Goal: Task Accomplishment & Management: Use online tool/utility

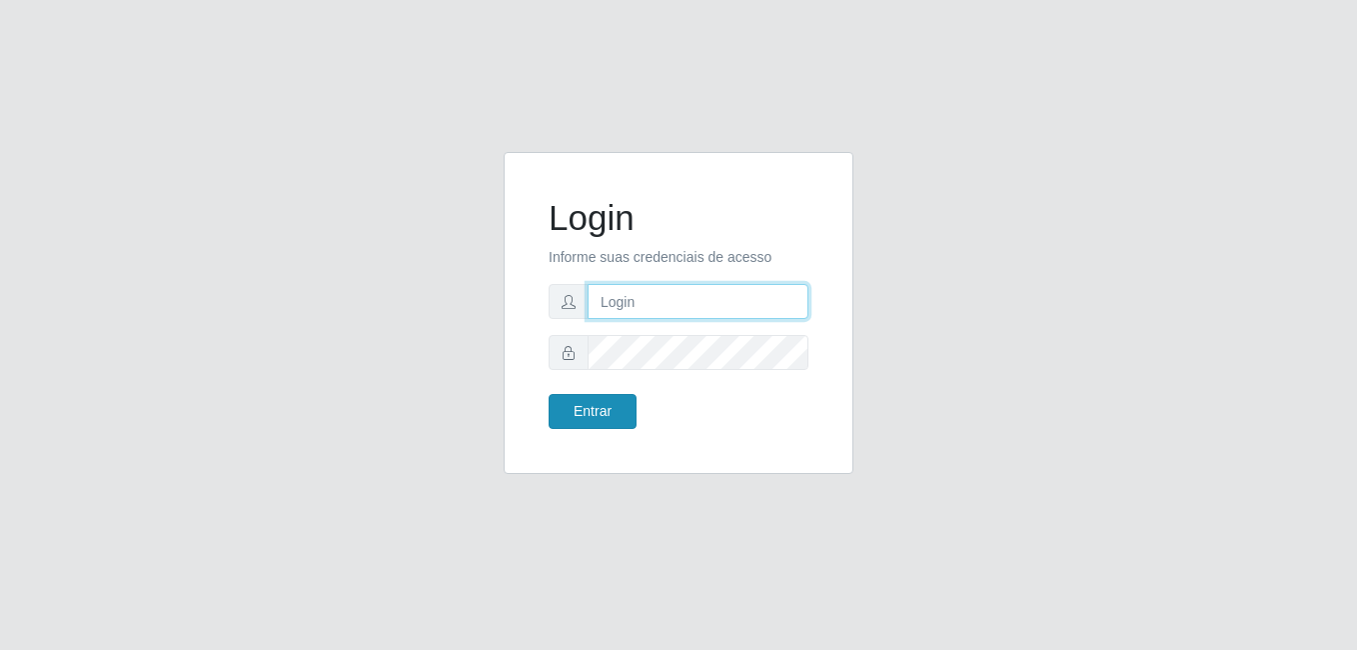
type input "anselmo@B8"
click at [593, 407] on button "Entrar" at bounding box center [593, 411] width 88 height 35
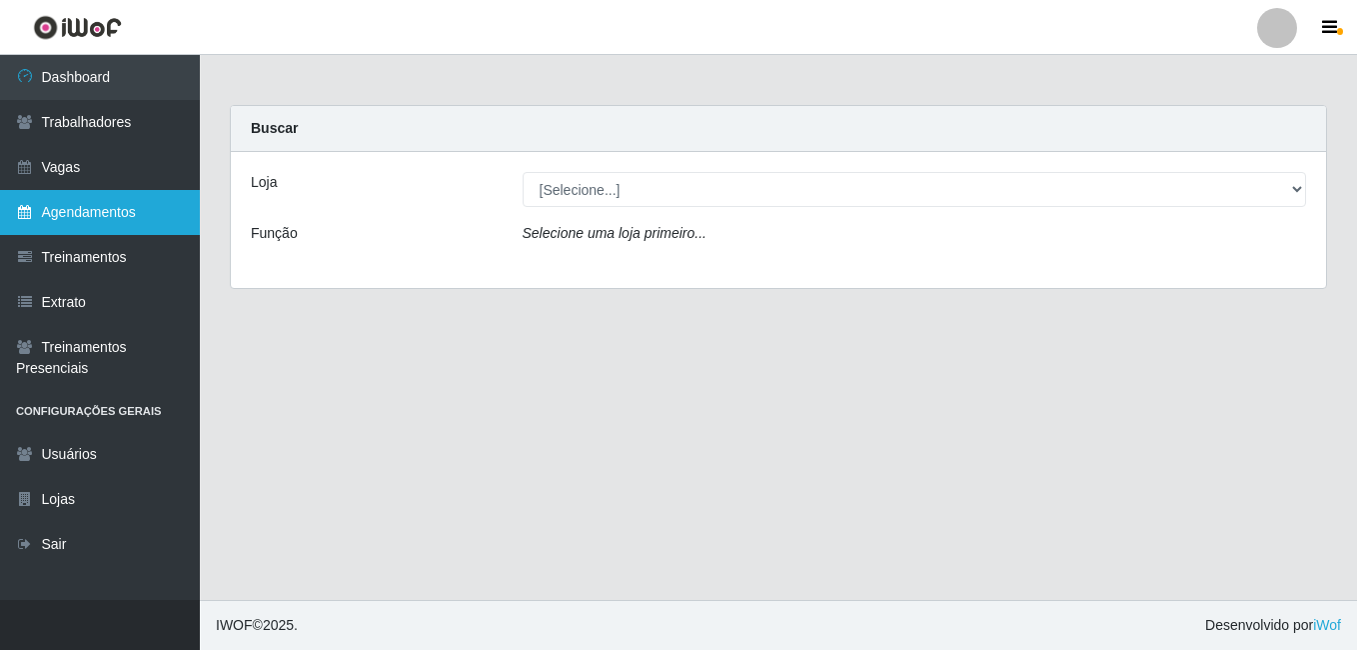
click at [94, 213] on link "Agendamentos" at bounding box center [100, 212] width 200 height 45
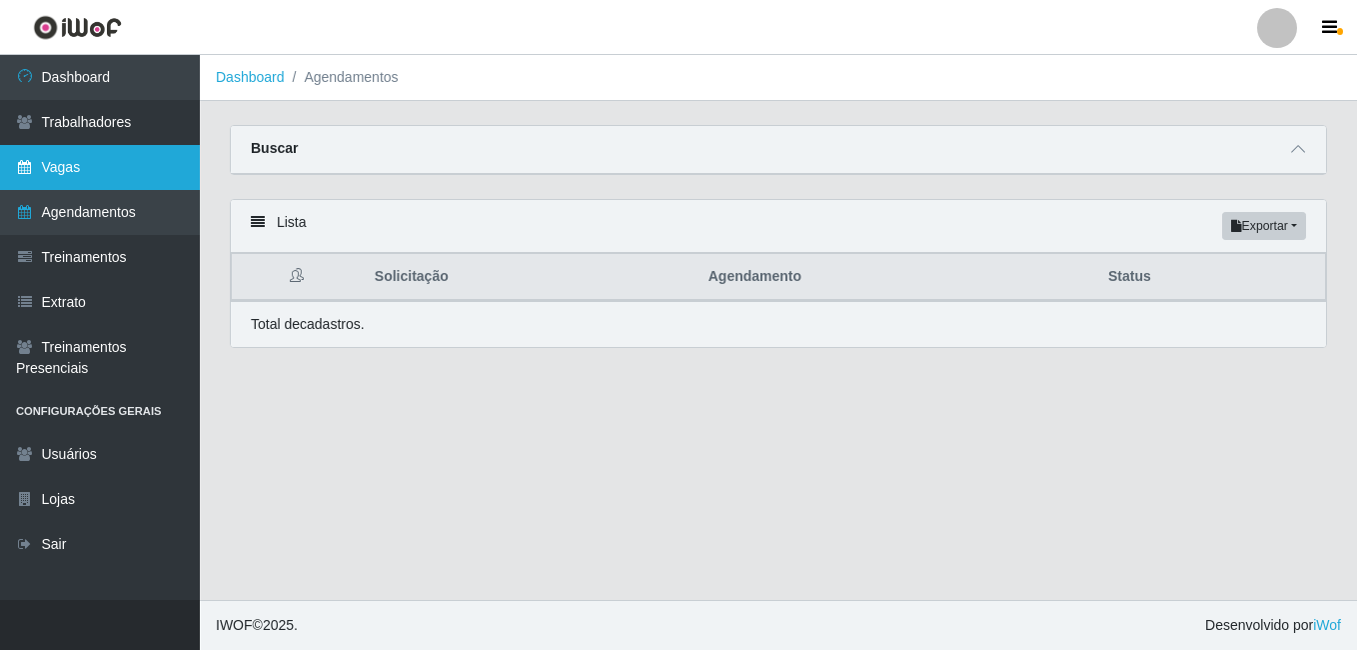
click at [57, 168] on link "Vagas" at bounding box center [100, 167] width 200 height 45
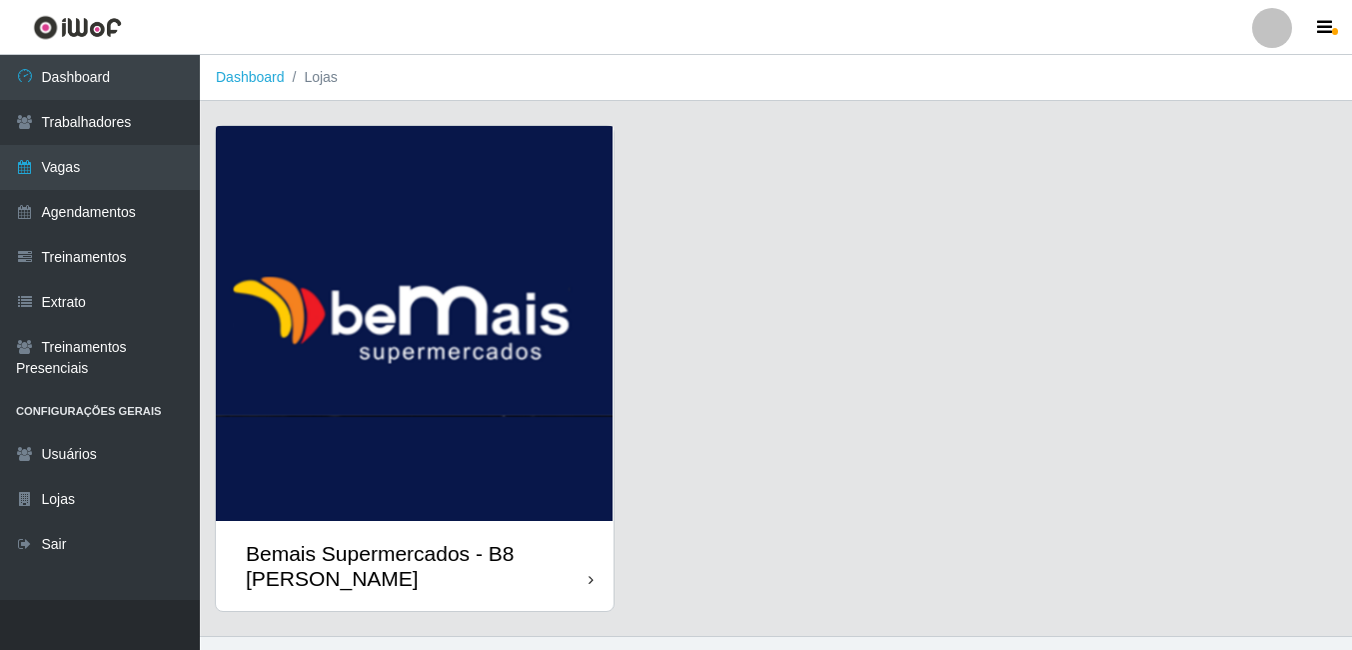
click at [395, 388] on img at bounding box center [415, 323] width 398 height 395
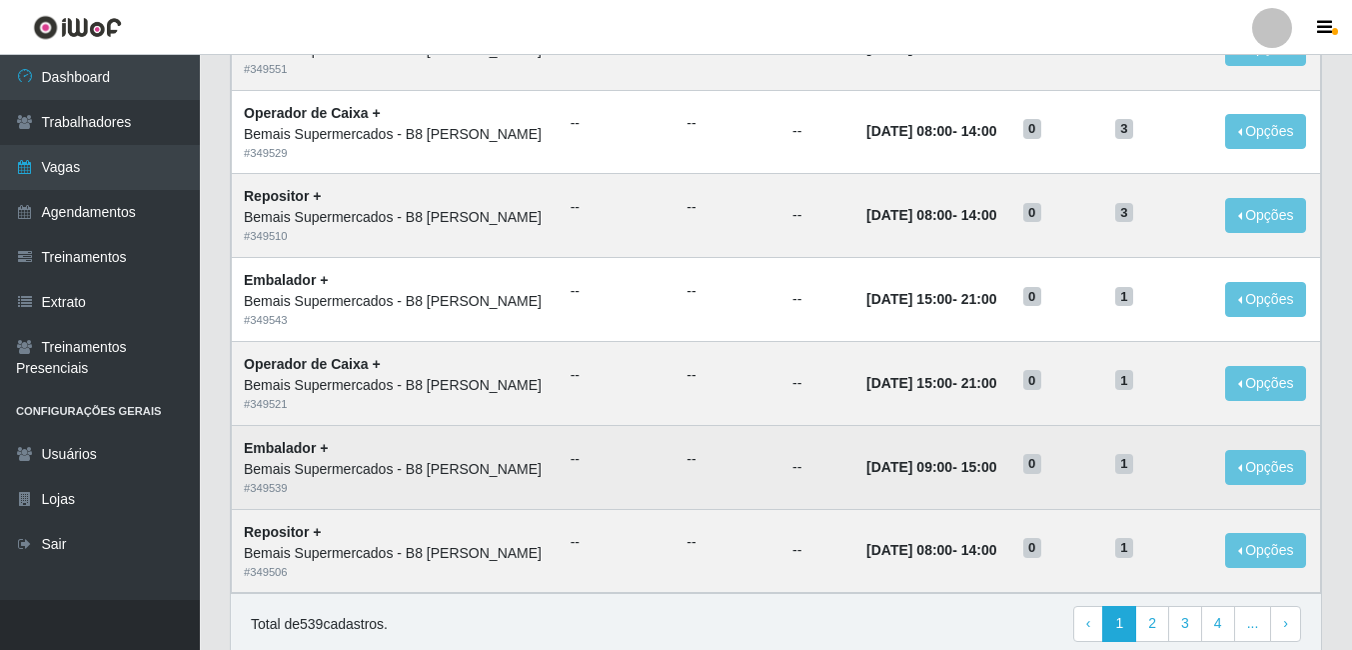
scroll to position [1000, 0]
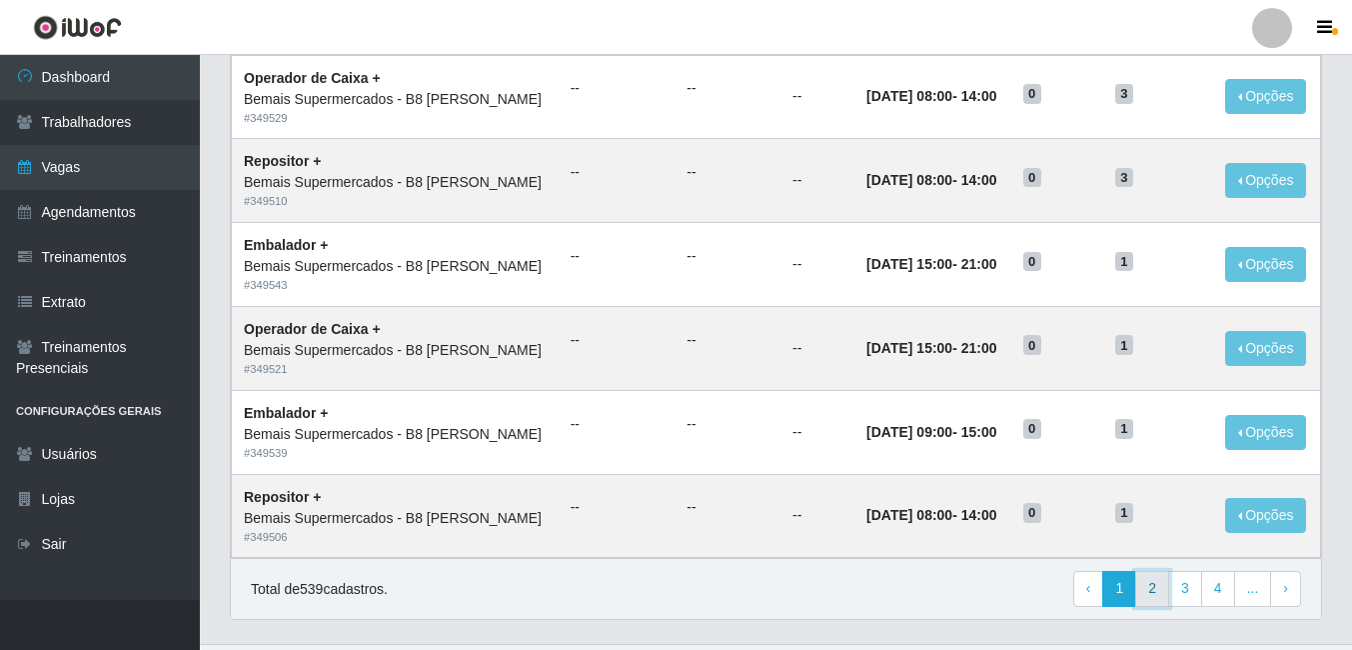
click at [1154, 595] on link "2" at bounding box center [1152, 589] width 34 height 36
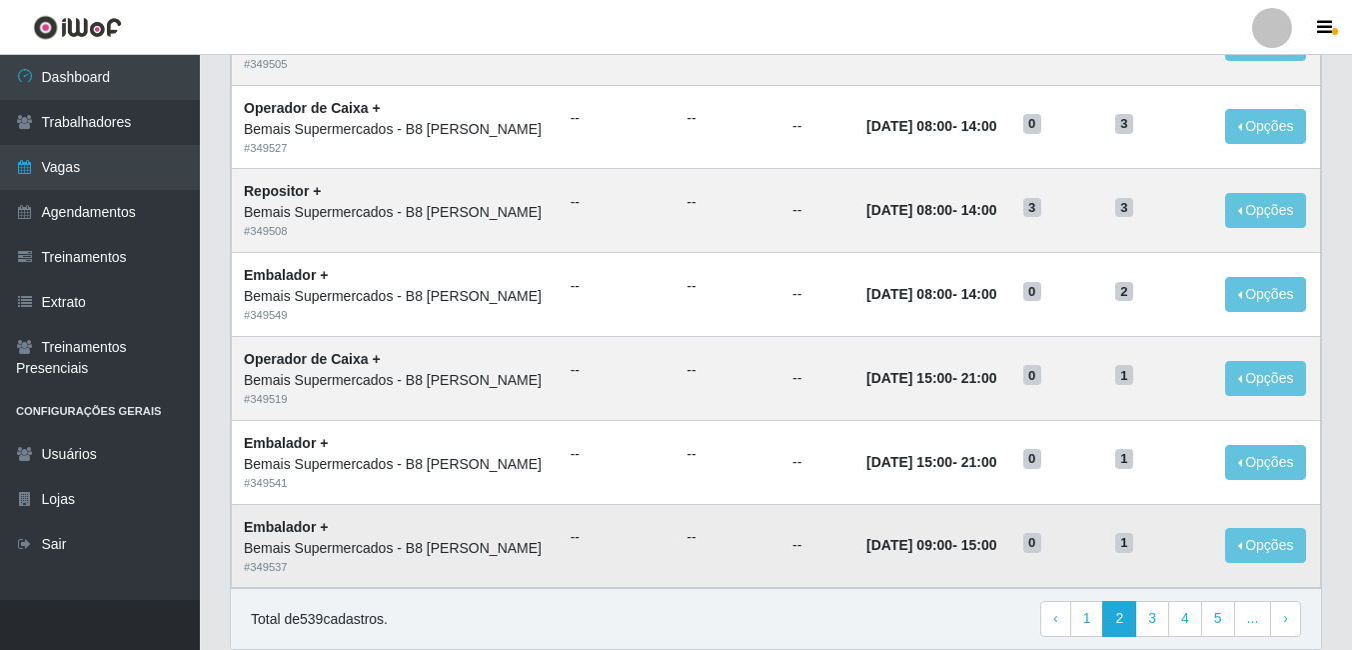
scroll to position [1000, 0]
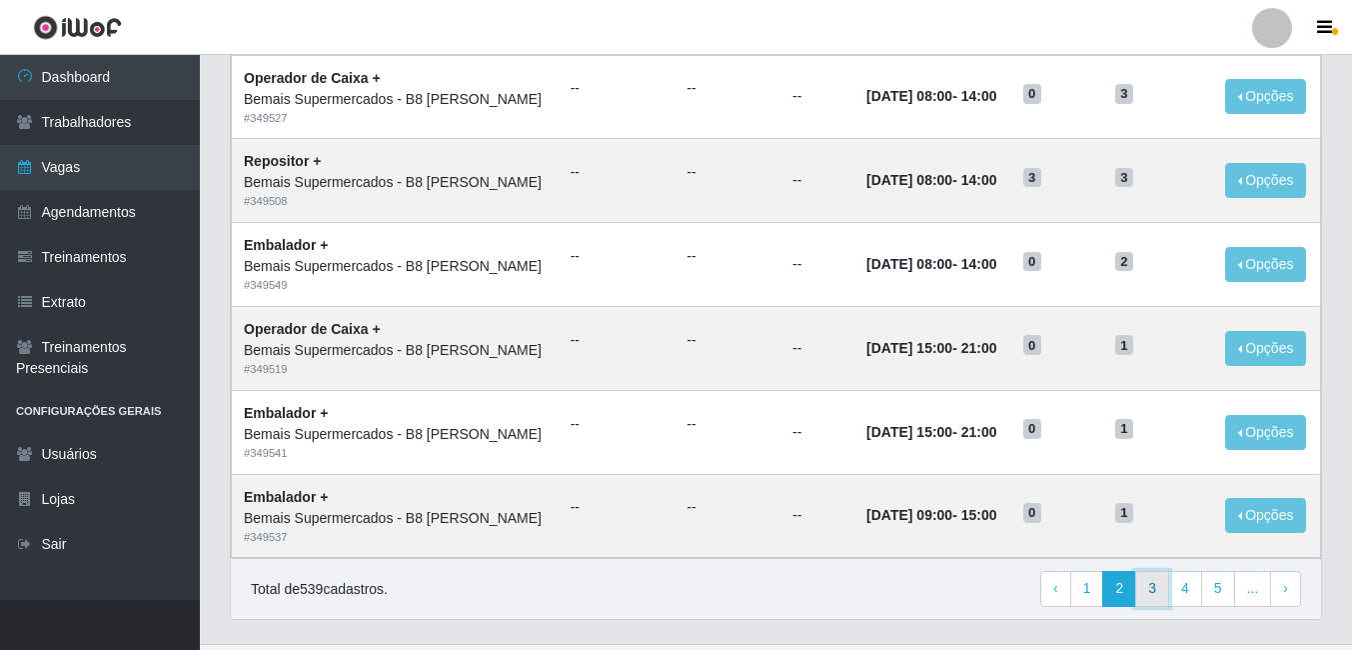
click at [1154, 596] on link "3" at bounding box center [1152, 589] width 34 height 36
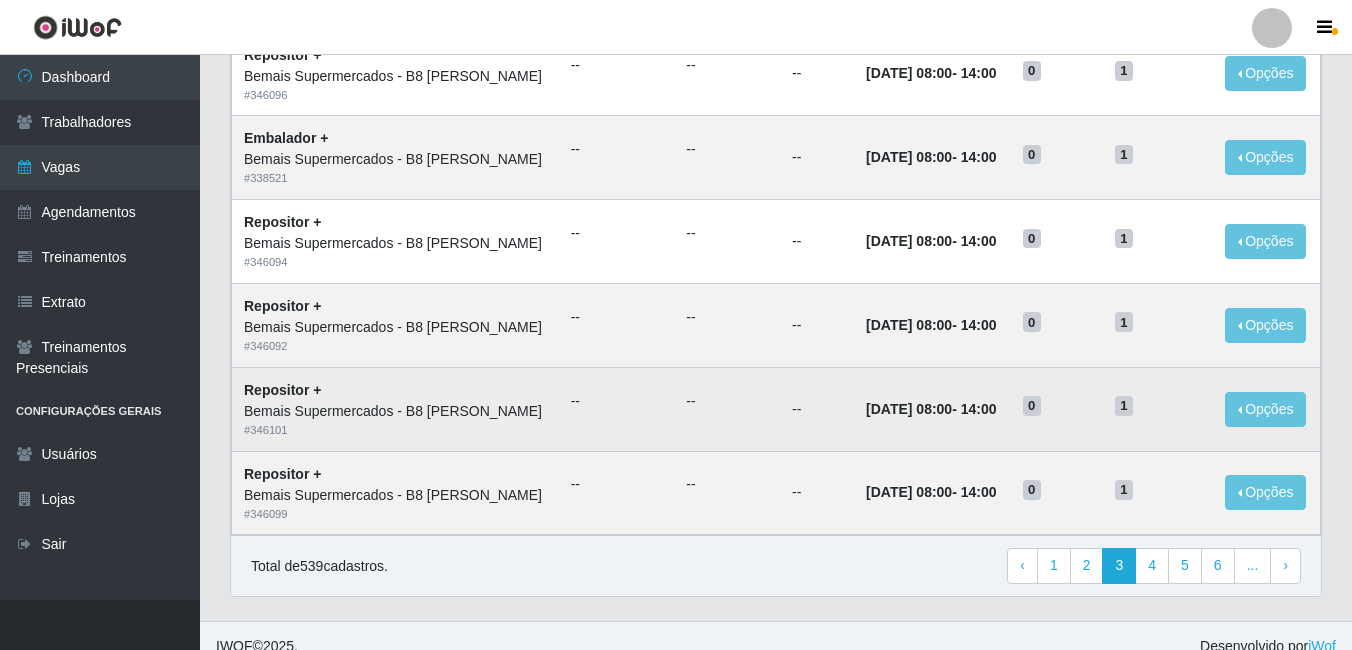
scroll to position [1044, 0]
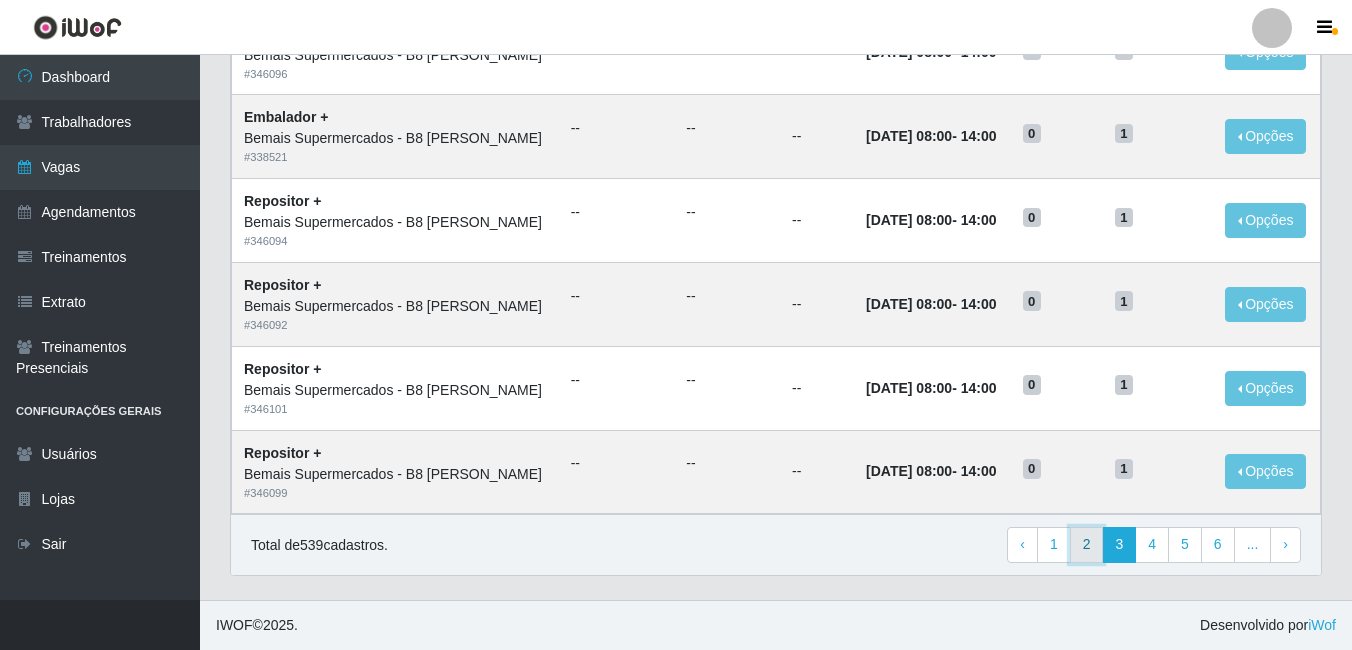
click at [1091, 544] on link "2" at bounding box center [1087, 545] width 34 height 36
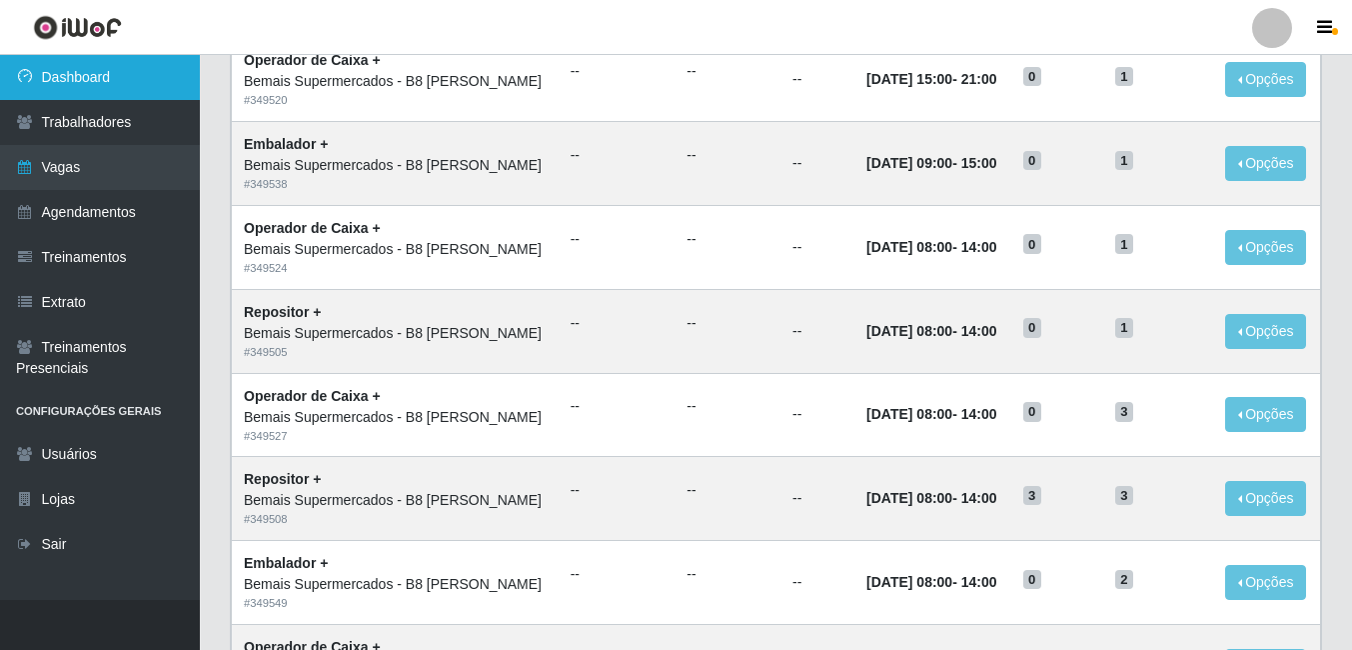
scroll to position [600, 0]
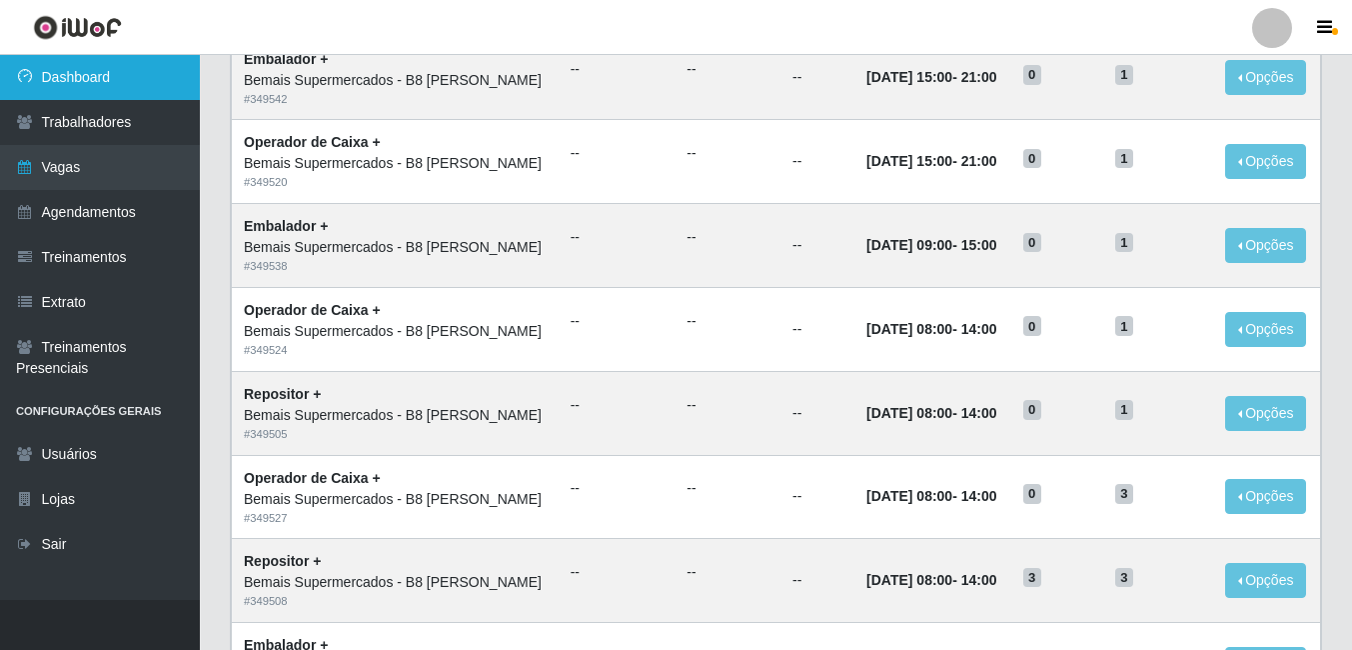
click at [70, 82] on link "Dashboard" at bounding box center [100, 77] width 200 height 45
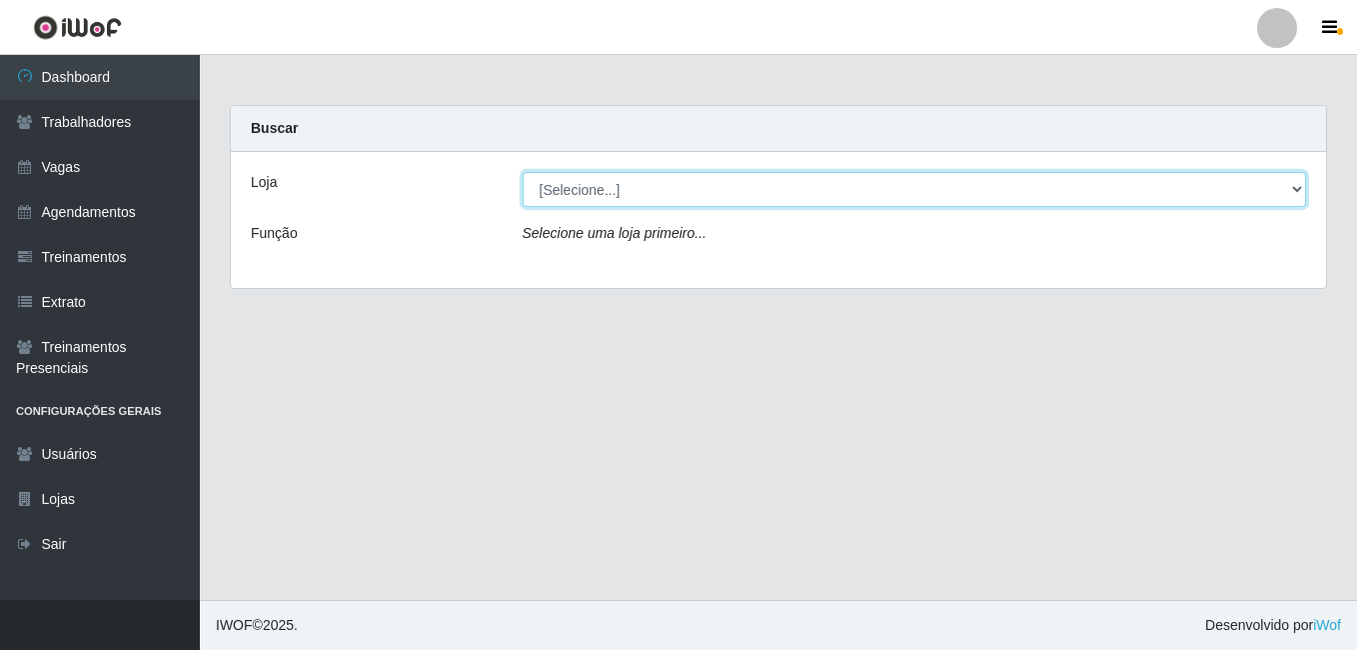
click at [767, 195] on select "[Selecione...] Bemais Supermercados - B8 [PERSON_NAME]" at bounding box center [915, 189] width 785 height 35
select select "413"
click at [523, 172] on select "[Selecione...] Bemais Supermercados - B8 [PERSON_NAME]" at bounding box center [915, 189] width 785 height 35
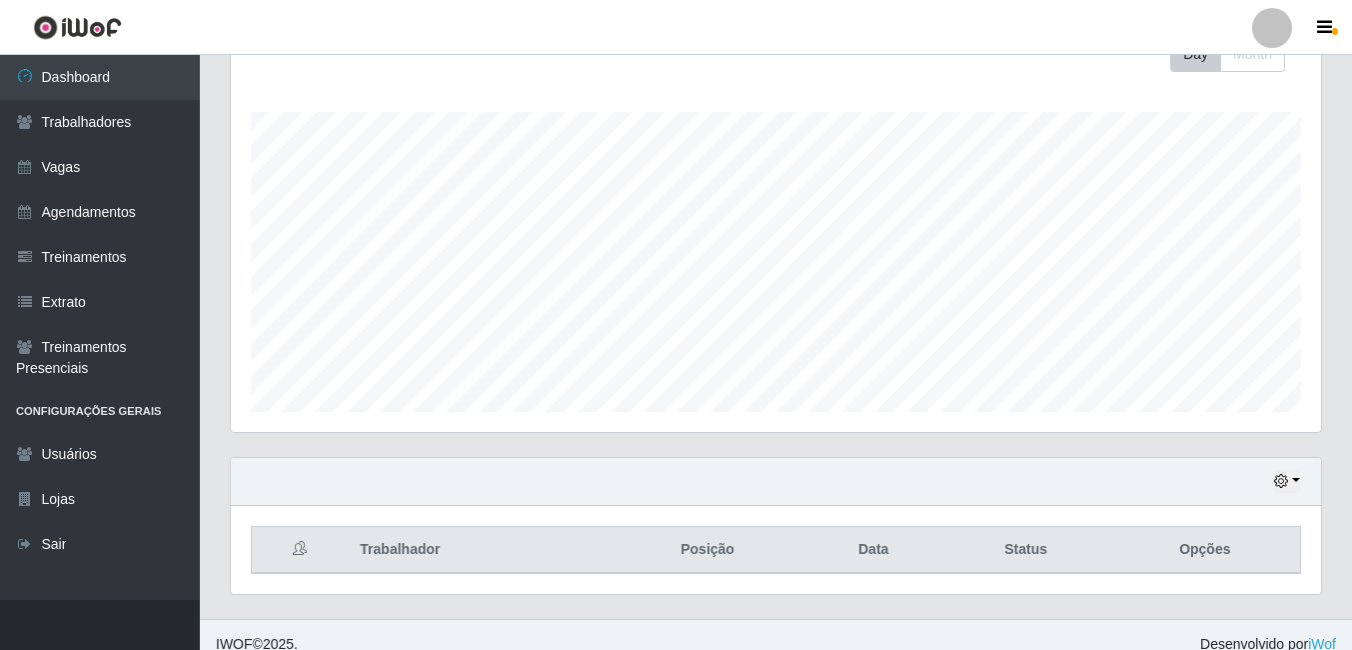
scroll to position [322, 0]
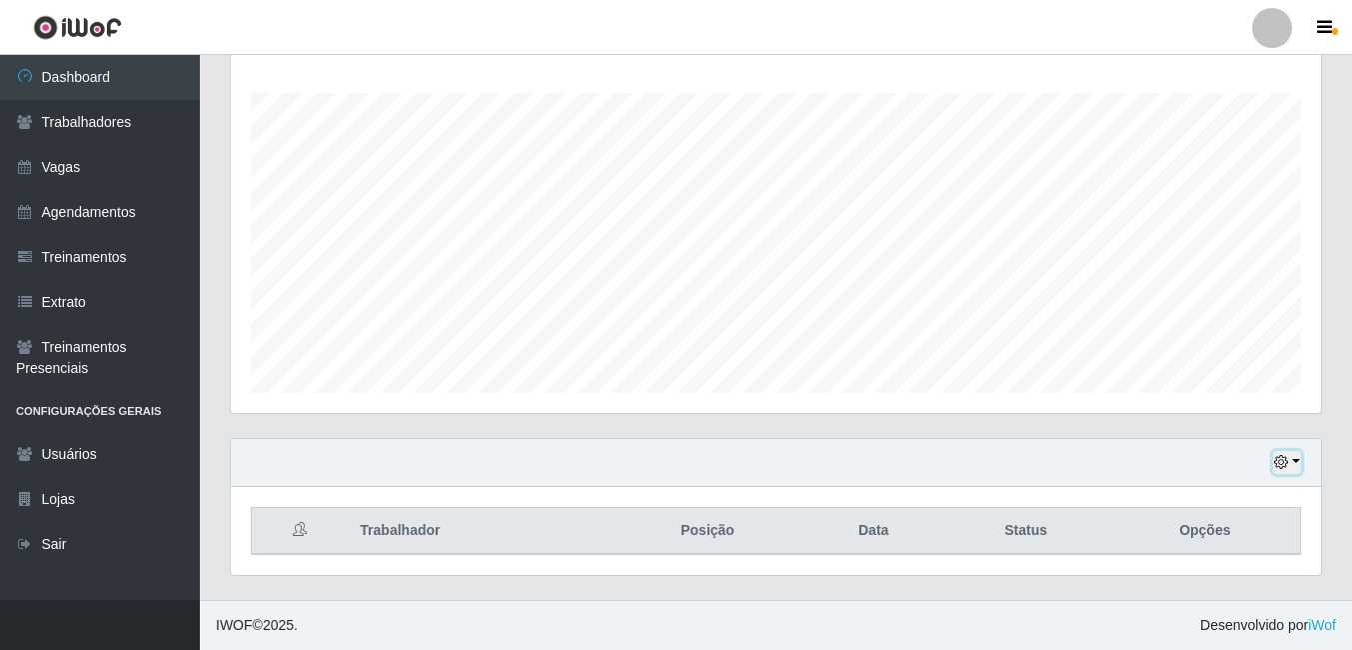
click at [1292, 465] on button "button" at bounding box center [1287, 462] width 28 height 23
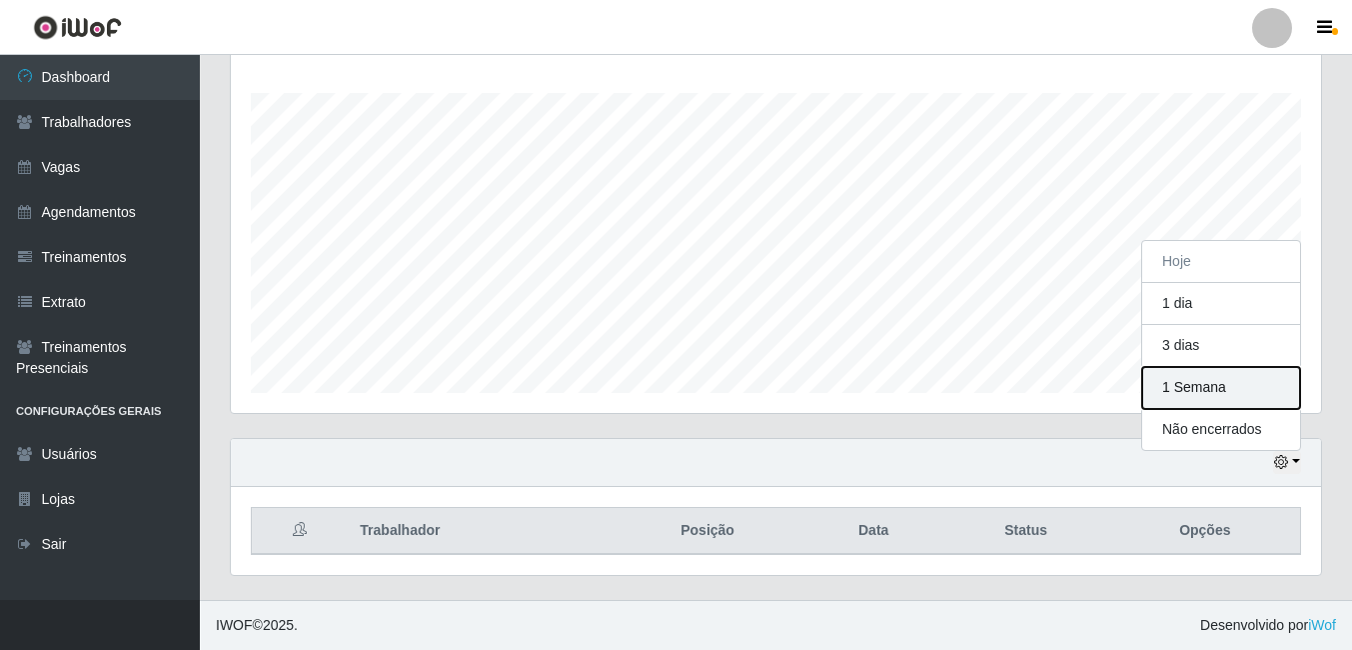
click at [1185, 387] on button "1 Semana" at bounding box center [1221, 388] width 158 height 42
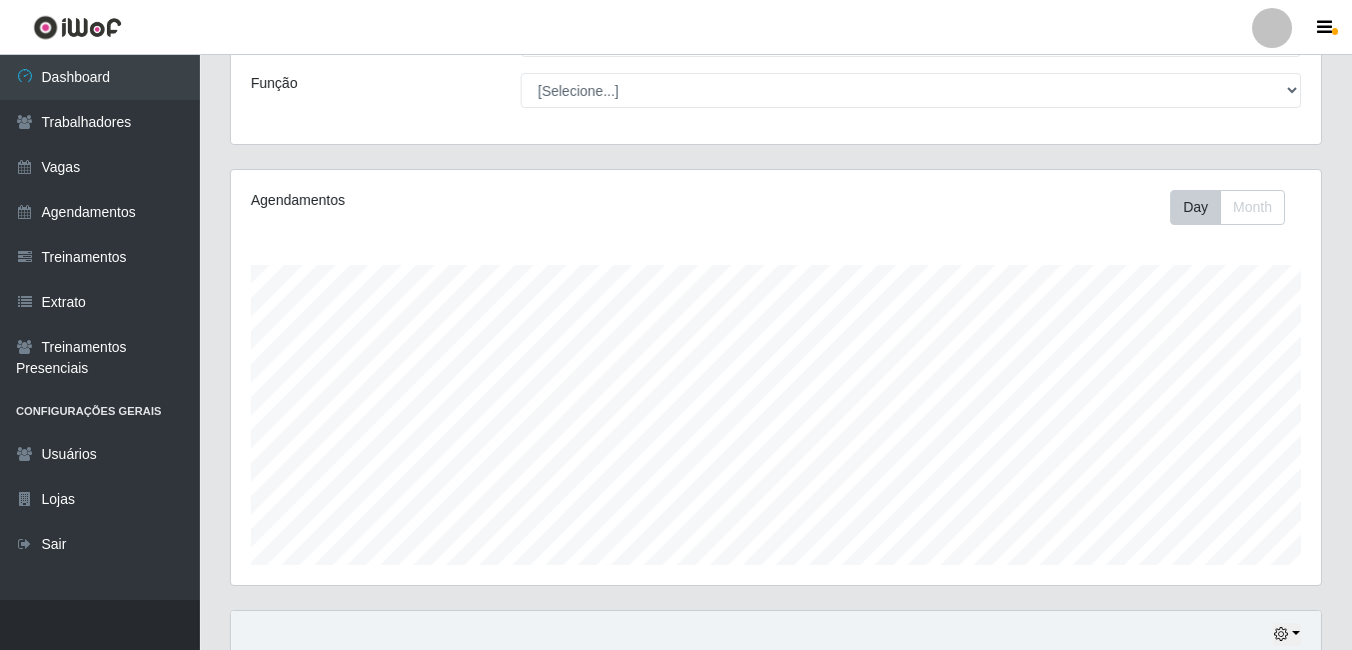
scroll to position [74, 0]
